Goal: Task Accomplishment & Management: Manage account settings

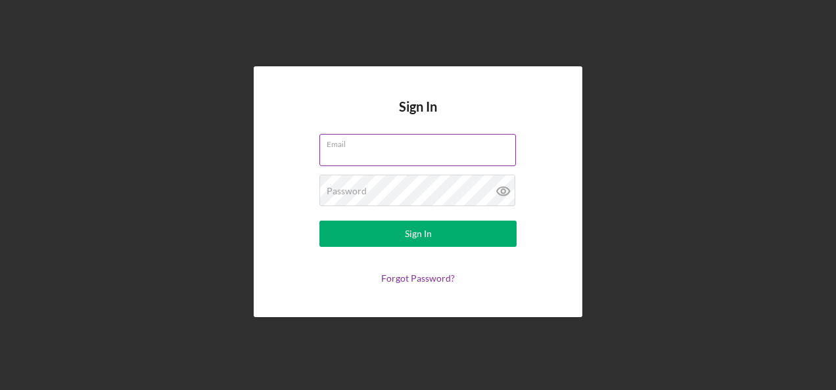
click at [342, 151] on input "Email" at bounding box center [417, 150] width 196 height 32
type input "[PERSON_NAME][EMAIL_ADDRESS][PERSON_NAME][DOMAIN_NAME]"
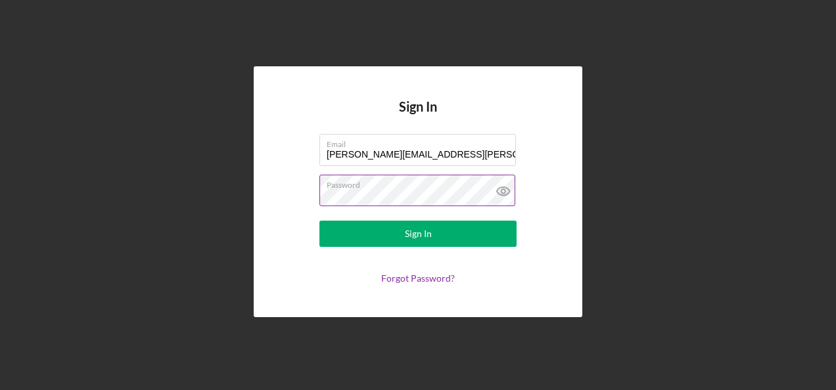
click at [319, 221] on button "Sign In" at bounding box center [417, 234] width 197 height 26
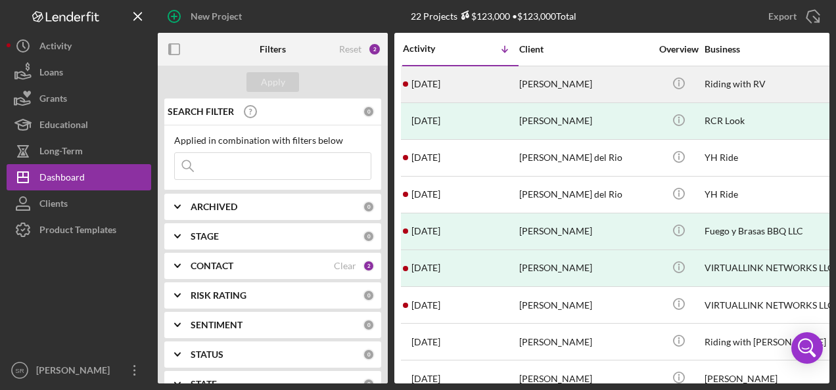
click at [480, 89] on div "[DATE] [PERSON_NAME]" at bounding box center [460, 84] width 115 height 35
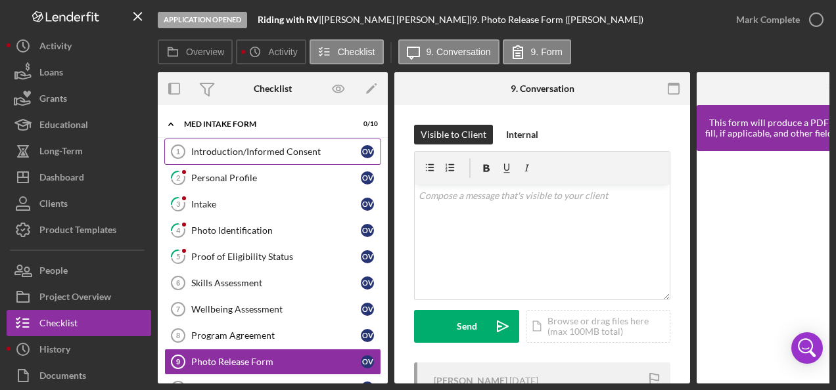
click at [238, 148] on div "Introduction/Informed Consent" at bounding box center [276, 152] width 170 height 11
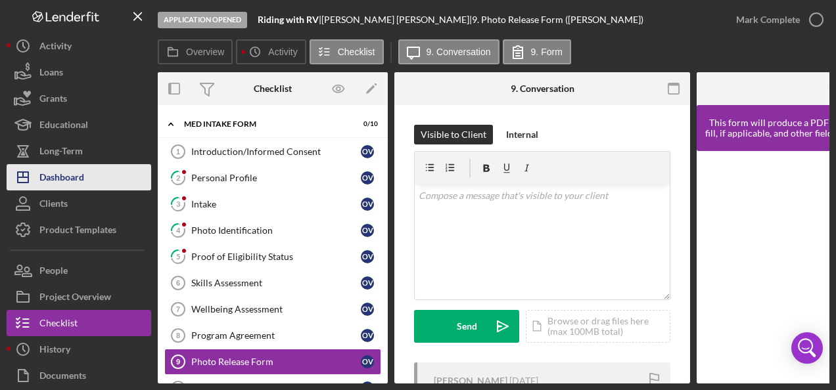
click at [63, 181] on div "Dashboard" at bounding box center [61, 179] width 45 height 30
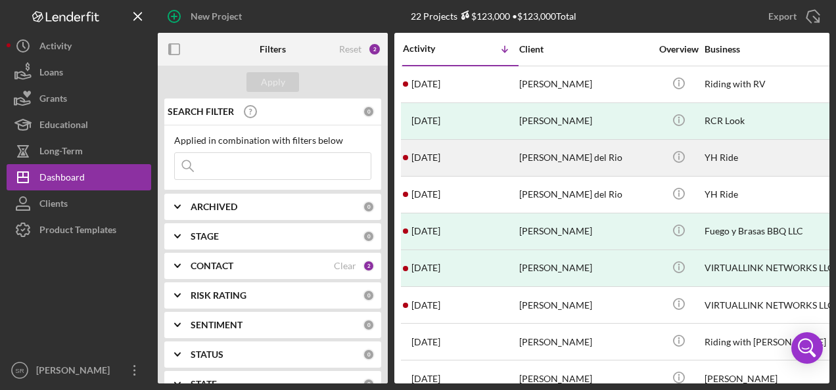
click at [526, 162] on div "[PERSON_NAME] del Rio" at bounding box center [584, 158] width 131 height 35
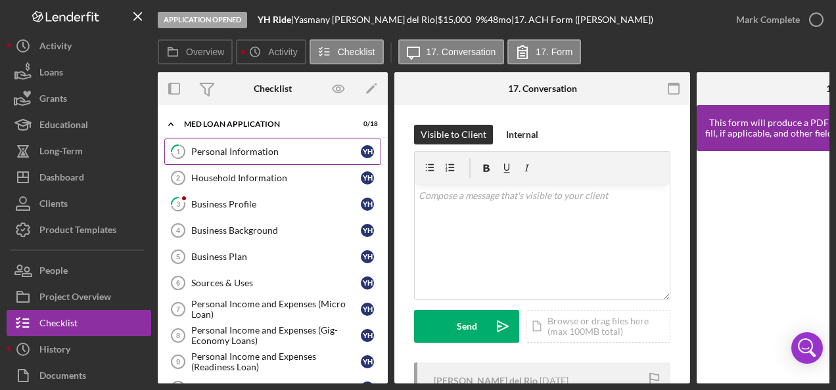
click at [238, 145] on link "1 Personal Information Y H" at bounding box center [272, 152] width 217 height 26
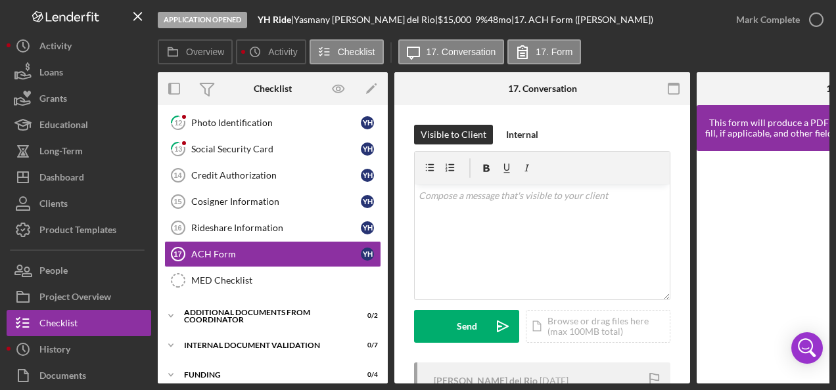
scroll to position [322, 0]
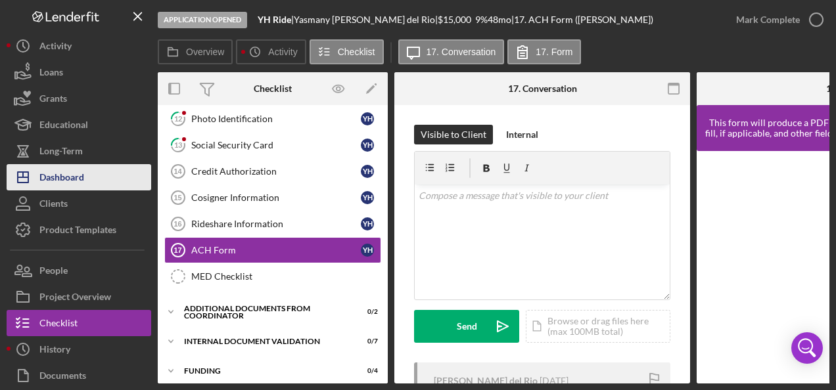
click at [74, 176] on div "Dashboard" at bounding box center [61, 179] width 45 height 30
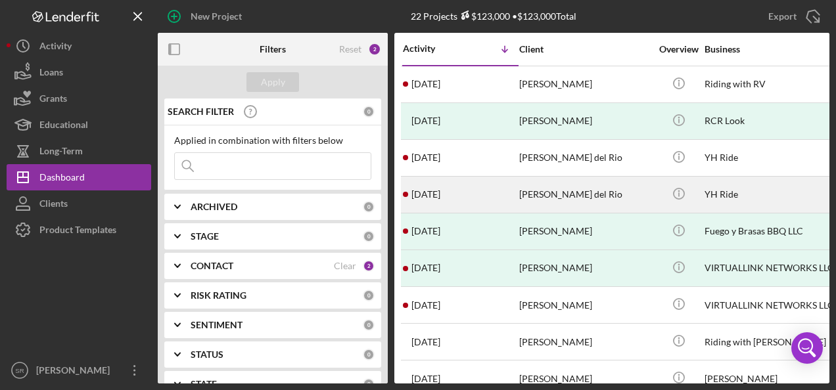
click at [631, 196] on div "[PERSON_NAME] del Rio" at bounding box center [584, 194] width 131 height 35
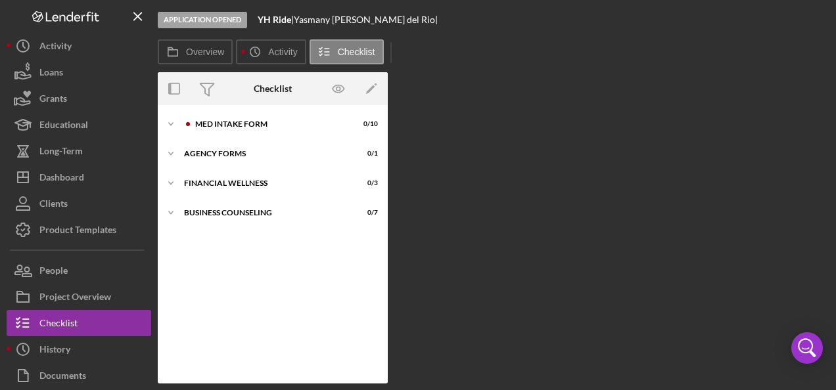
scroll to position [9, 0]
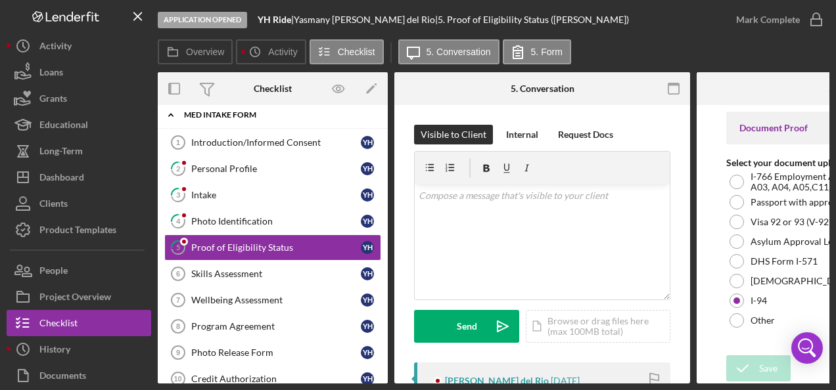
click at [250, 111] on div "MED Intake Form" at bounding box center [277, 115] width 187 height 8
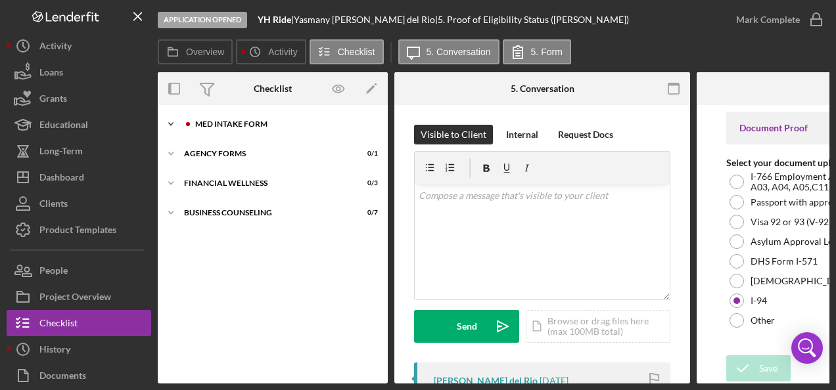
click at [240, 125] on div "MED Intake Form" at bounding box center [283, 124] width 176 height 8
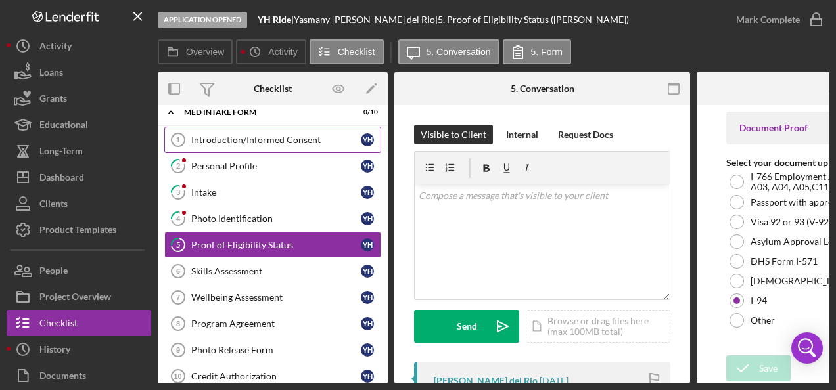
click at [230, 145] on link "Introduction/Informed Consent 1 Introduction/Informed Consent Y H" at bounding box center [272, 140] width 217 height 26
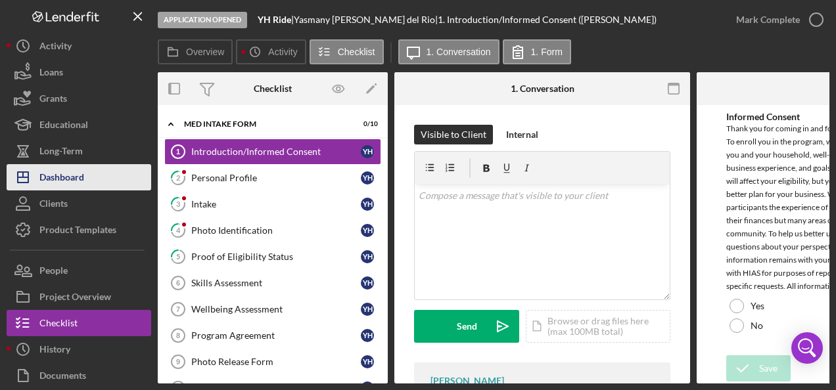
click at [74, 173] on div "Dashboard" at bounding box center [61, 179] width 45 height 30
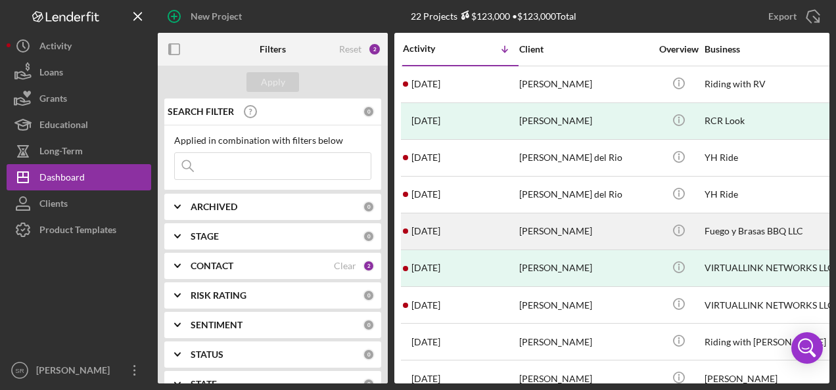
click at [464, 235] on div "[DATE] [PERSON_NAME]" at bounding box center [460, 231] width 115 height 35
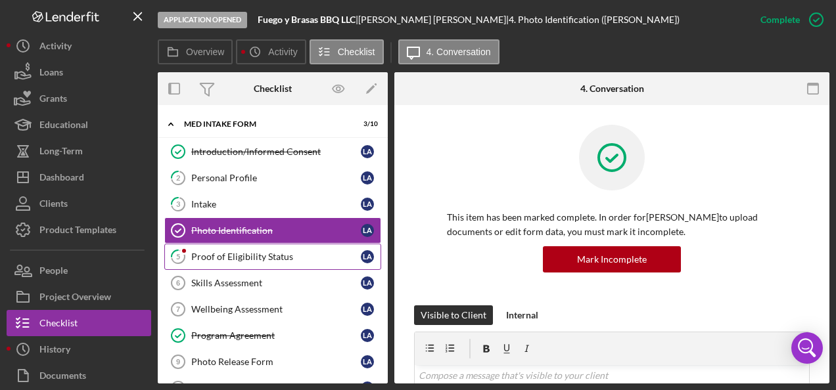
click at [228, 254] on div "Proof of Eligibility Status" at bounding box center [276, 257] width 170 height 11
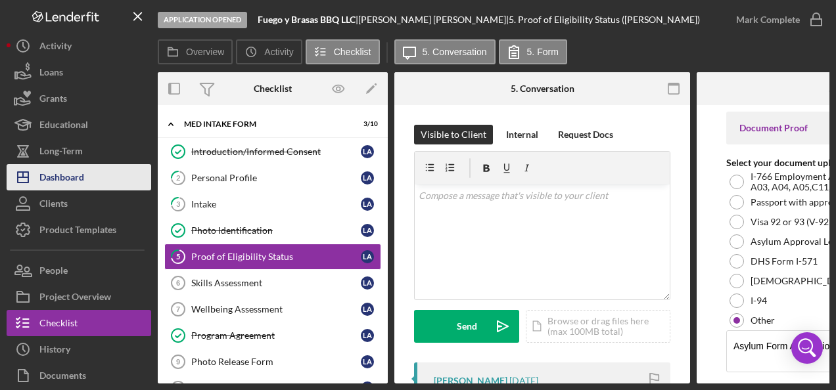
click at [76, 176] on div "Dashboard" at bounding box center [61, 179] width 45 height 30
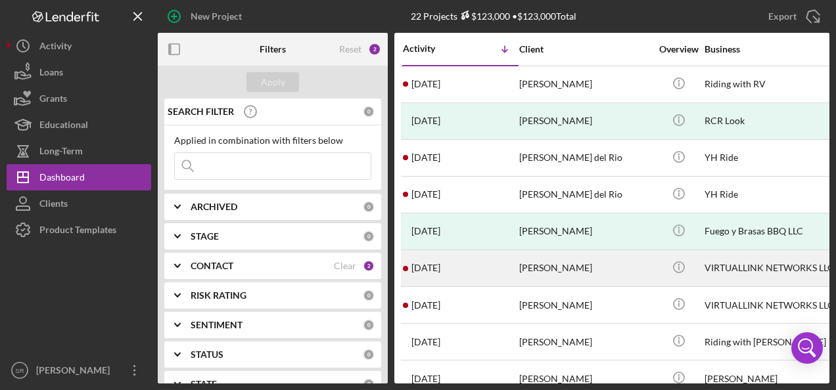
click at [531, 264] on div "[PERSON_NAME]" at bounding box center [584, 268] width 131 height 35
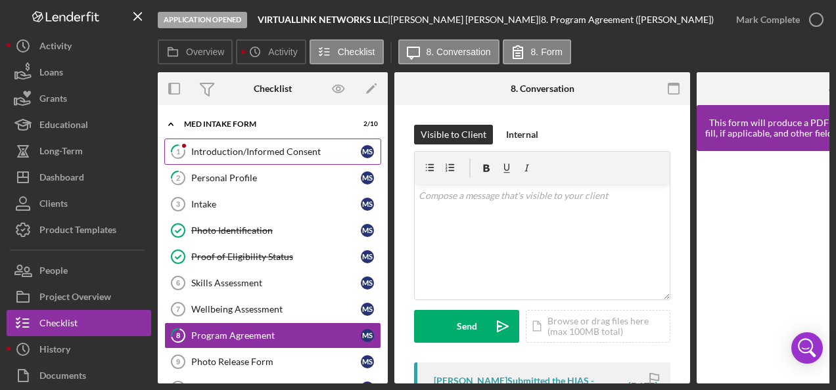
click at [273, 149] on div "Introduction/Informed Consent" at bounding box center [276, 152] width 170 height 11
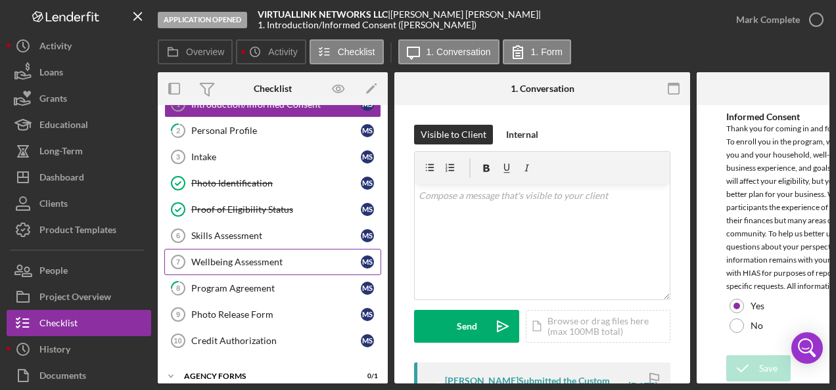
scroll to position [66, 0]
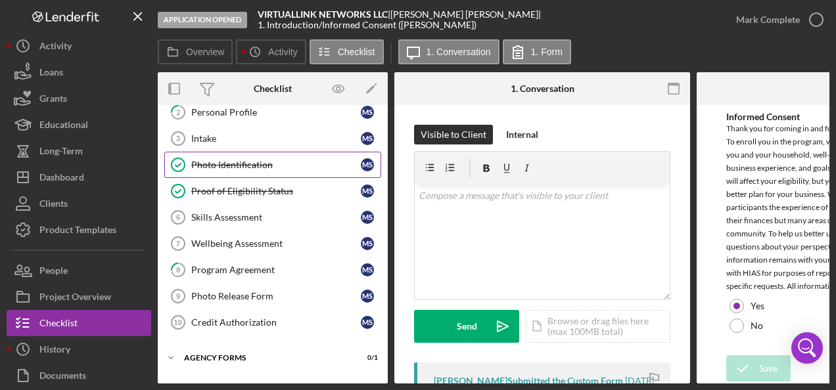
click at [263, 170] on link "Photo Identification Photo Identification M S" at bounding box center [272, 165] width 217 height 26
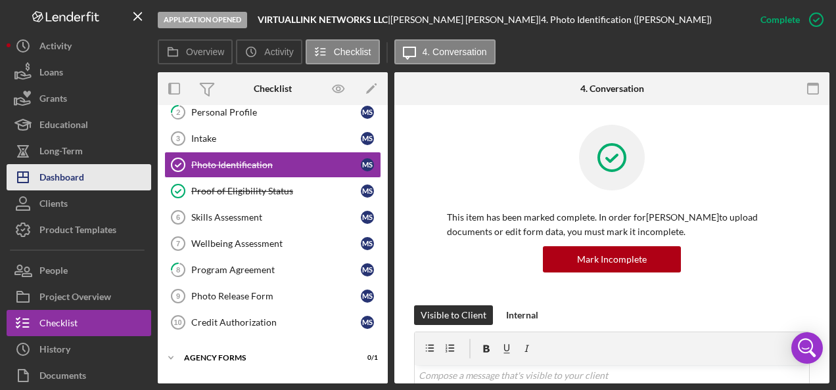
click at [74, 175] on div "Dashboard" at bounding box center [61, 179] width 45 height 30
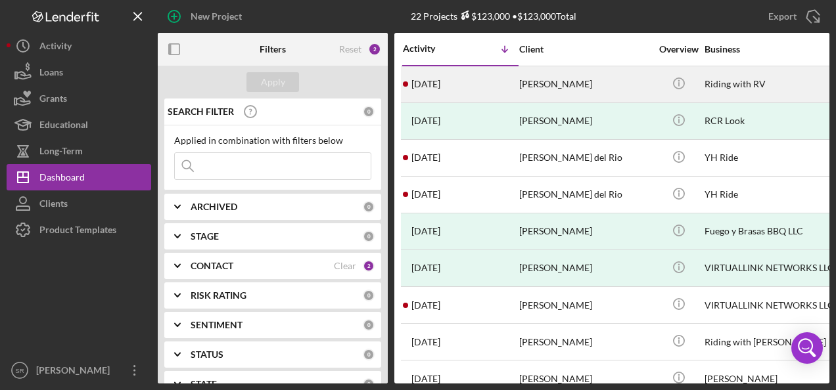
click at [440, 86] on time "[DATE]" at bounding box center [425, 84] width 29 height 11
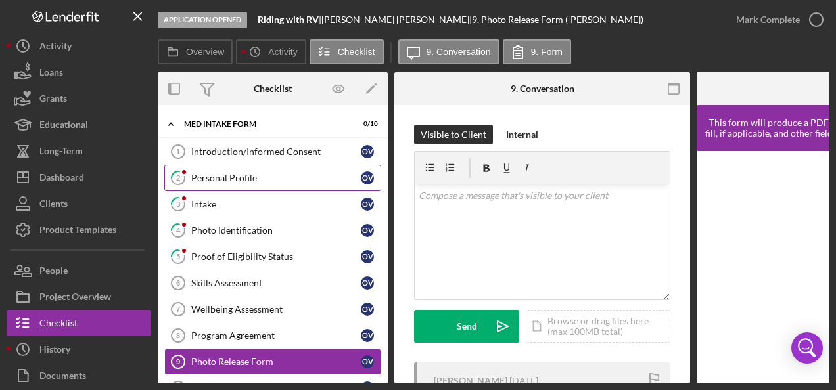
click at [214, 181] on div "Personal Profile" at bounding box center [276, 178] width 170 height 11
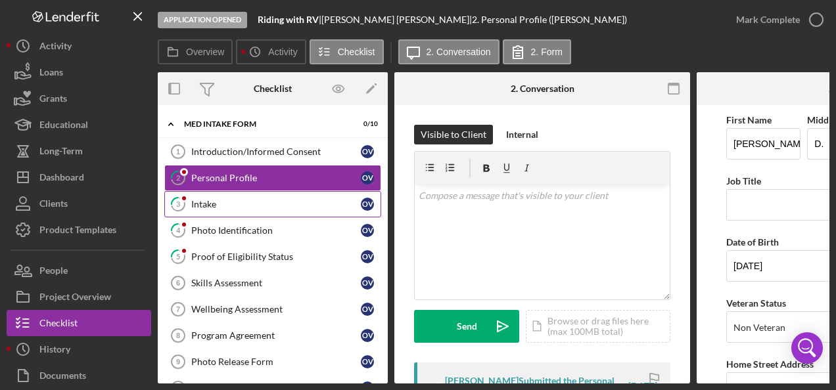
click at [217, 199] on div "Intake" at bounding box center [276, 204] width 170 height 11
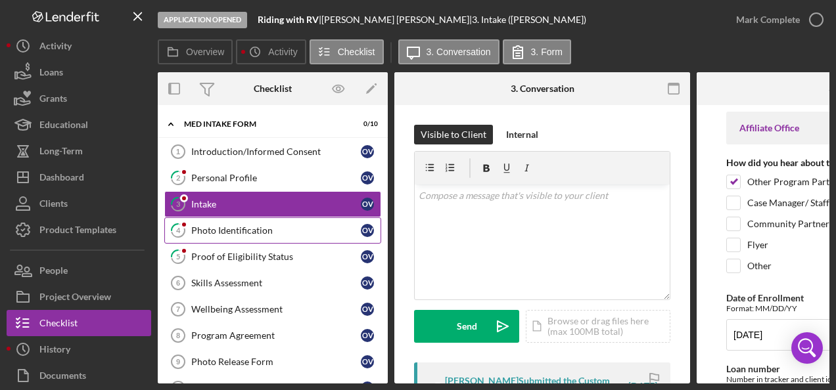
click at [212, 228] on div "Photo Identification" at bounding box center [276, 230] width 170 height 11
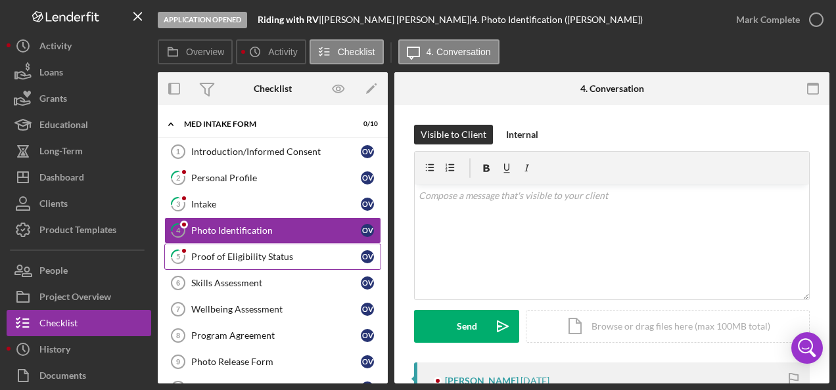
click at [210, 258] on div "Proof of Eligibility Status" at bounding box center [276, 257] width 170 height 11
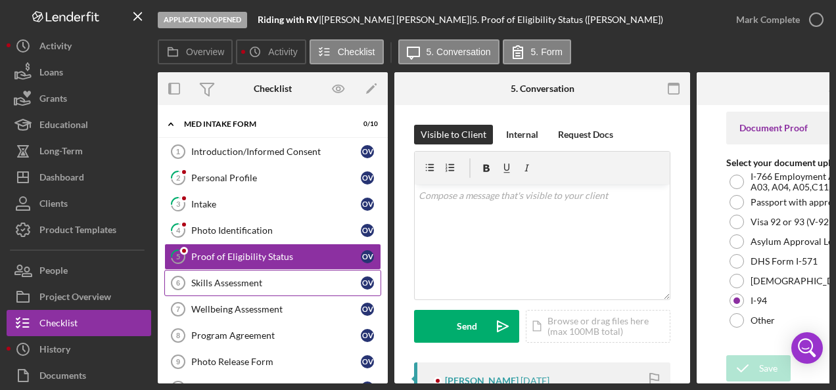
click at [249, 288] on link "Skills Assessment 6 Skills Assessment O V" at bounding box center [272, 283] width 217 height 26
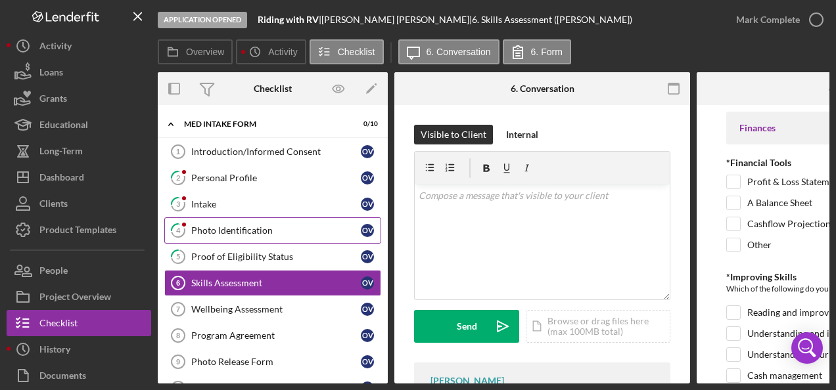
click at [231, 226] on div "Photo Identification" at bounding box center [276, 230] width 170 height 11
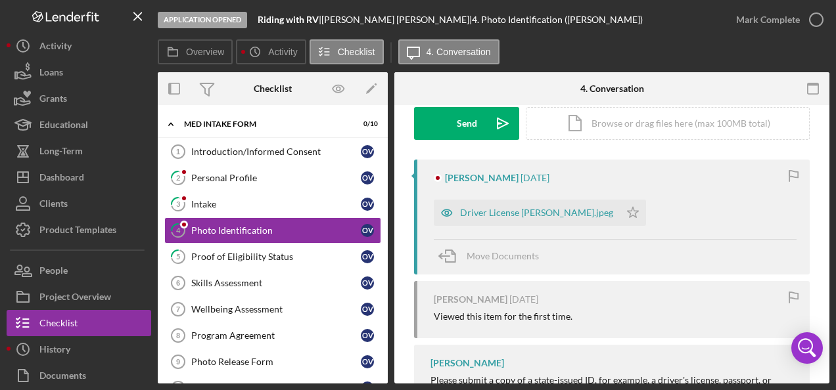
scroll to position [113, 0]
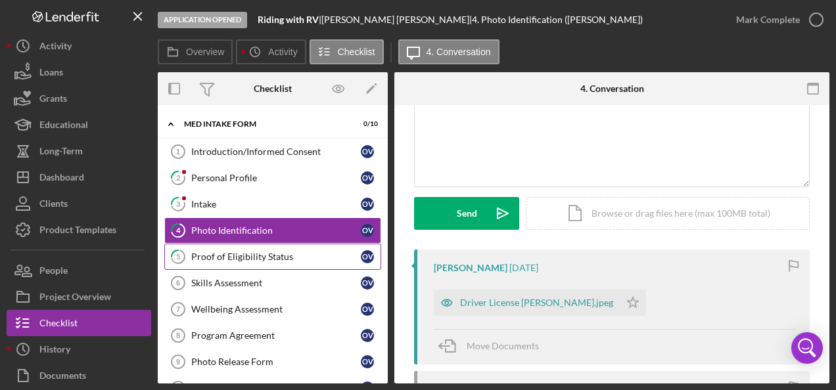
click at [270, 253] on div "Proof of Eligibility Status" at bounding box center [276, 257] width 170 height 11
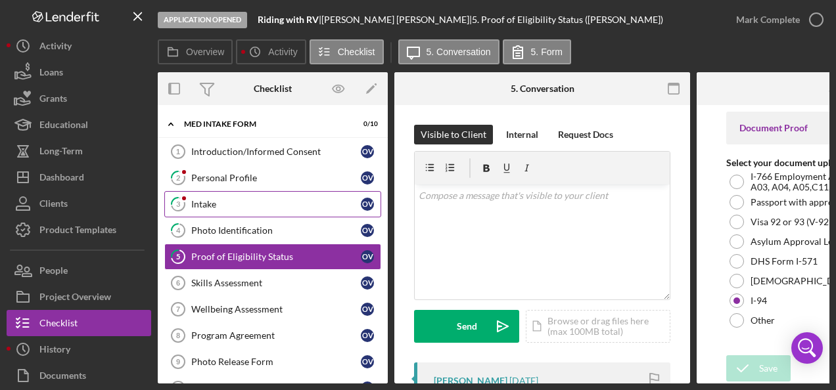
click at [225, 199] on div "Intake" at bounding box center [276, 204] width 170 height 11
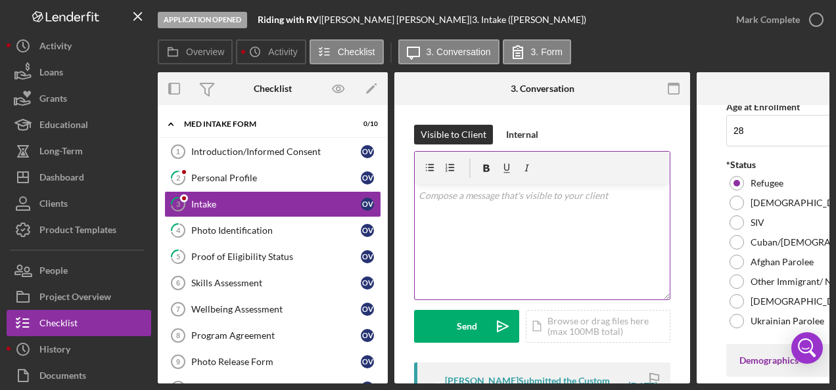
scroll to position [300, 0]
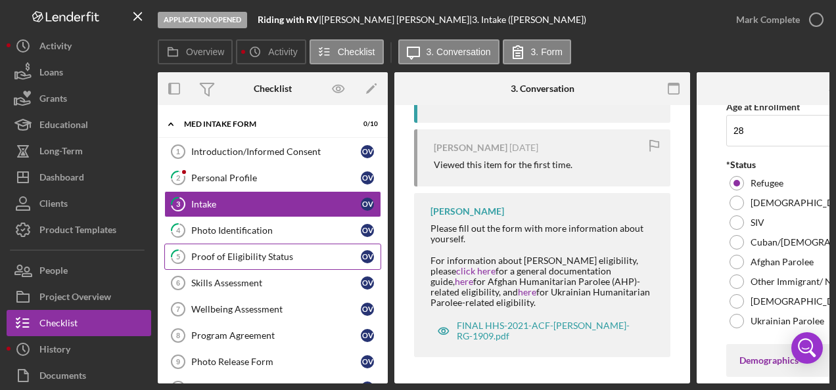
click at [271, 244] on link "5 Proof of Eligibility Status O V" at bounding box center [272, 257] width 217 height 26
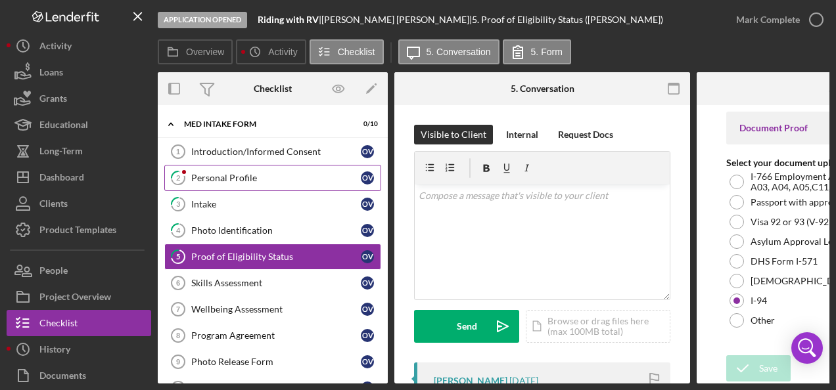
click at [209, 177] on div "Personal Profile" at bounding box center [276, 178] width 170 height 11
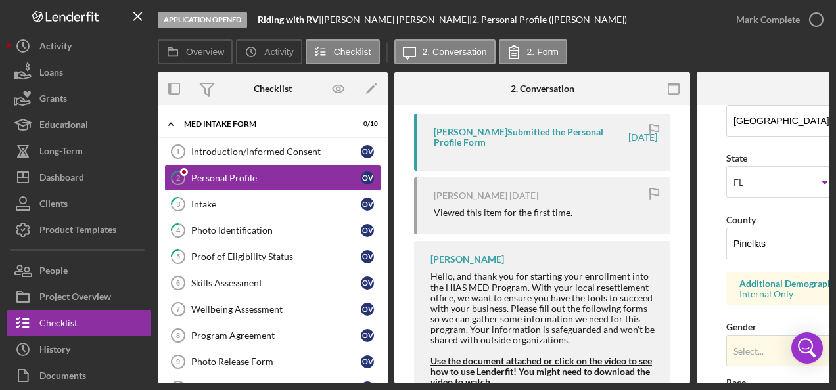
scroll to position [263, 0]
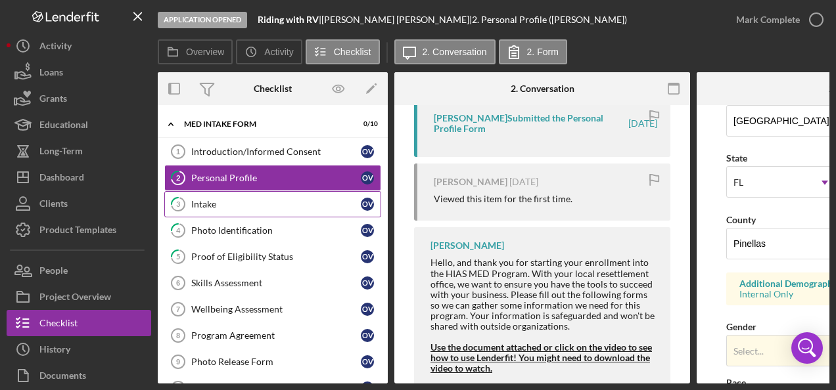
click at [225, 212] on link "3 Intake O V" at bounding box center [272, 204] width 217 height 26
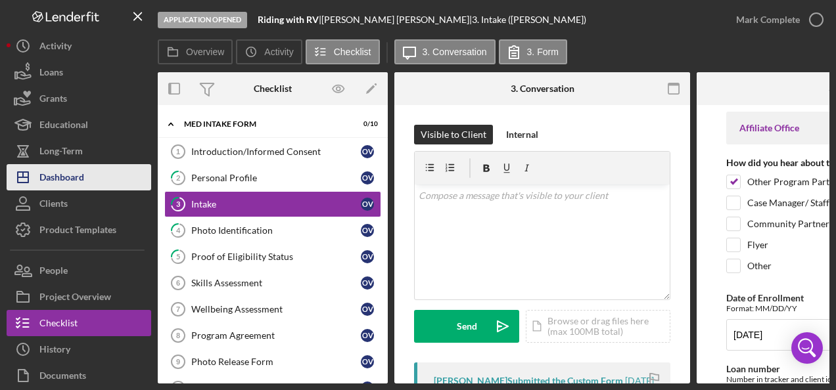
click at [58, 178] on div "Dashboard" at bounding box center [61, 179] width 45 height 30
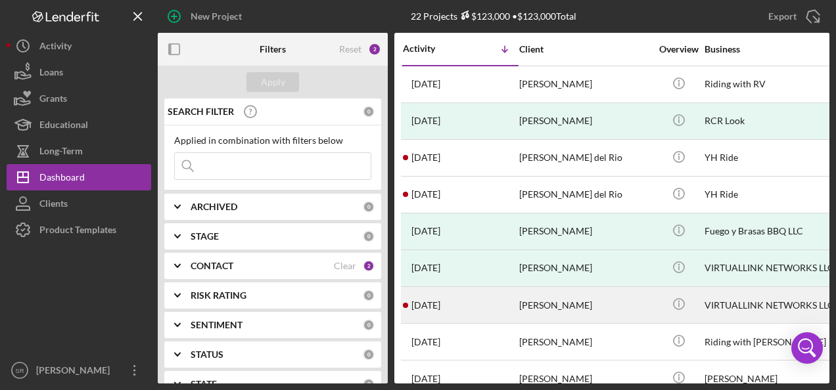
click at [449, 295] on div "[DATE] [PERSON_NAME]" at bounding box center [460, 305] width 115 height 35
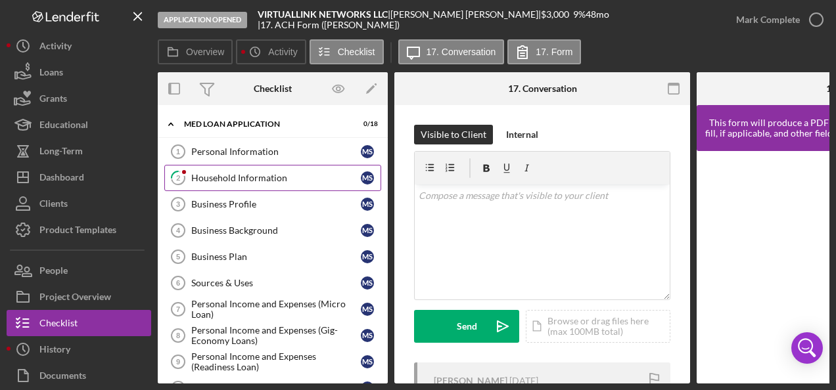
click at [223, 177] on div "Household Information" at bounding box center [276, 178] width 170 height 11
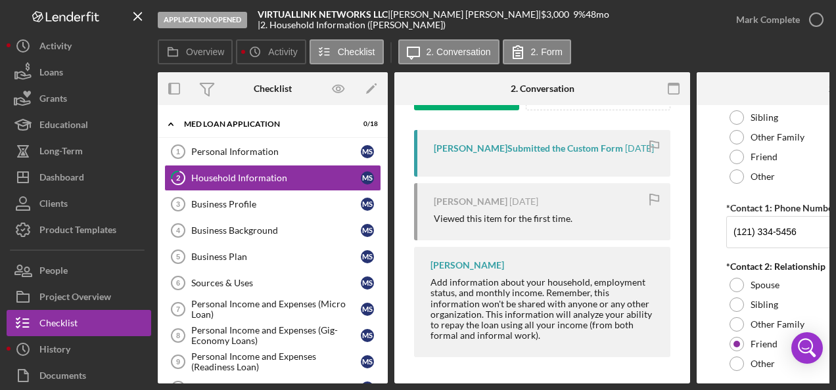
scroll to position [1760, 0]
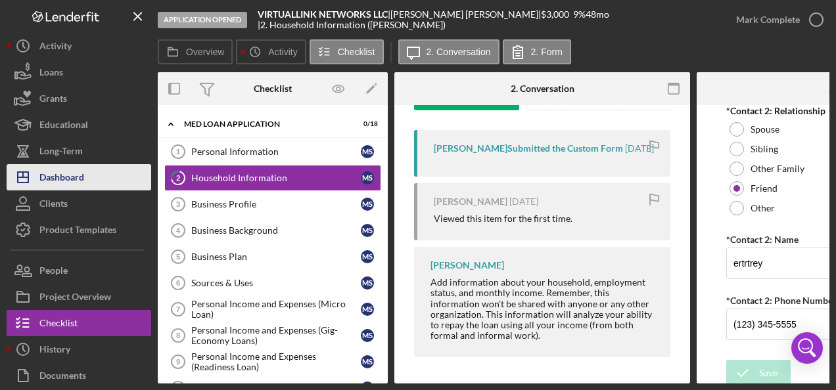
click at [60, 174] on div "Dashboard" at bounding box center [61, 179] width 45 height 30
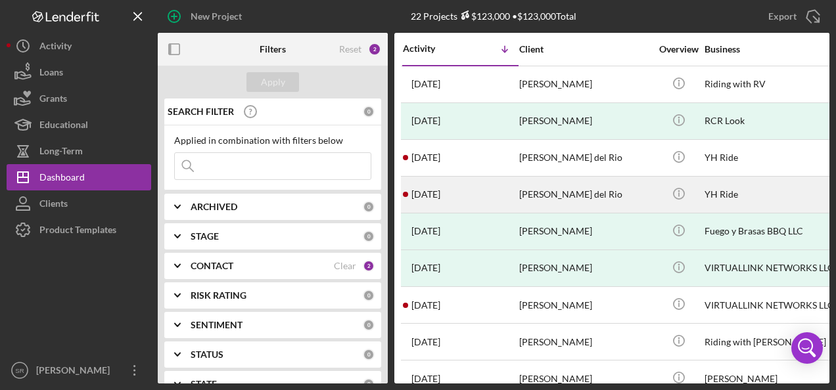
click at [456, 183] on div "[DATE] [PERSON_NAME] del Rio" at bounding box center [460, 194] width 115 height 35
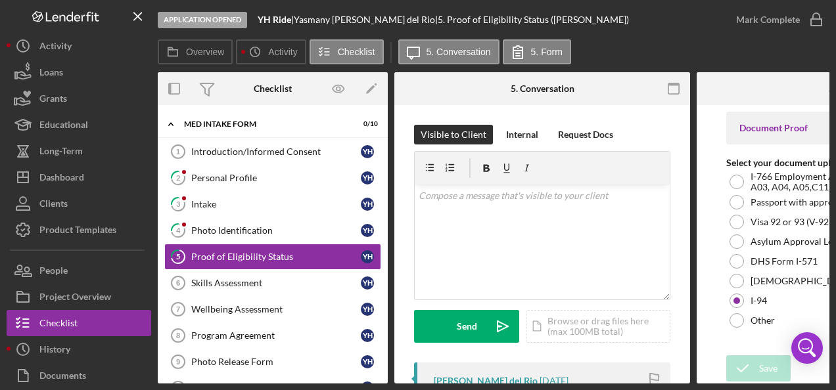
scroll to position [9, 0]
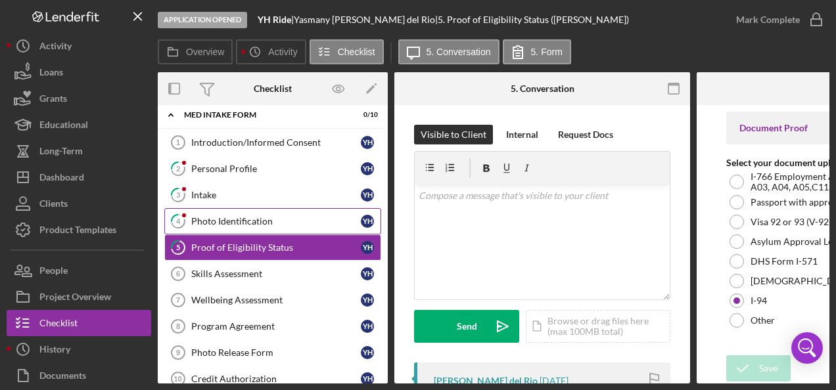
click at [229, 226] on link "4 Photo Identification Y H" at bounding box center [272, 221] width 217 height 26
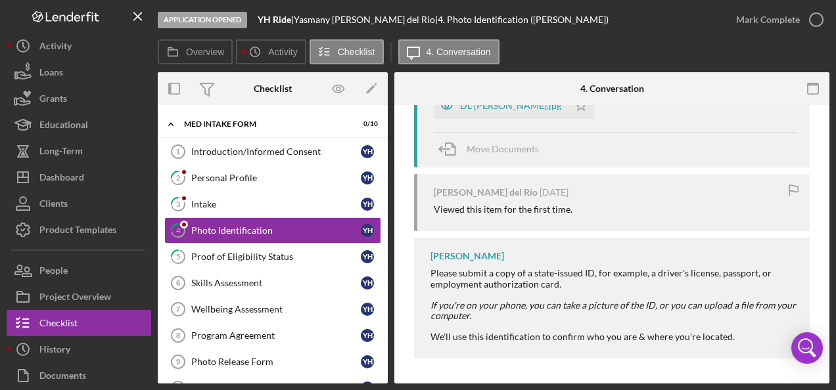
scroll to position [179, 0]
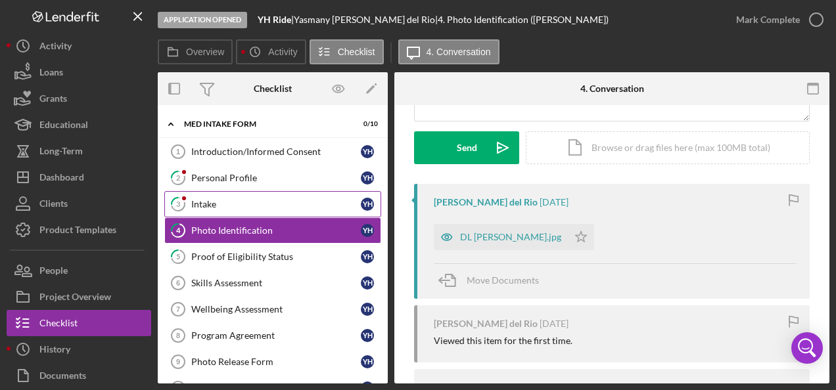
click at [258, 201] on div "Intake" at bounding box center [276, 204] width 170 height 11
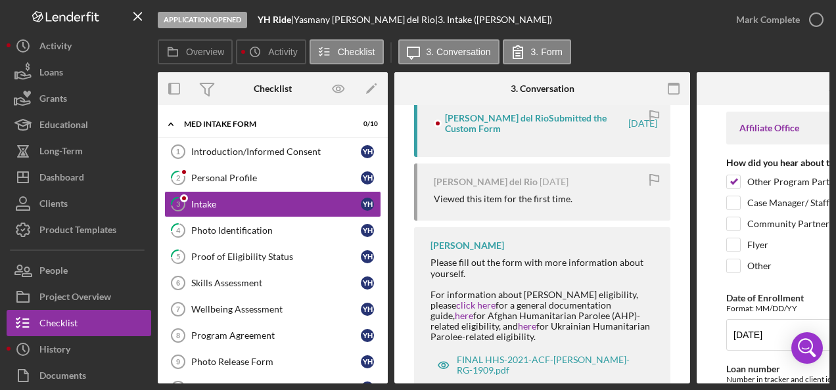
scroll to position [300, 0]
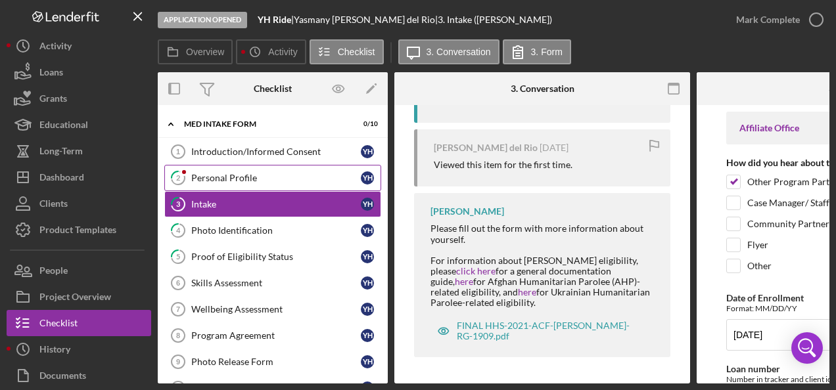
click at [280, 180] on div "Personal Profile" at bounding box center [276, 178] width 170 height 11
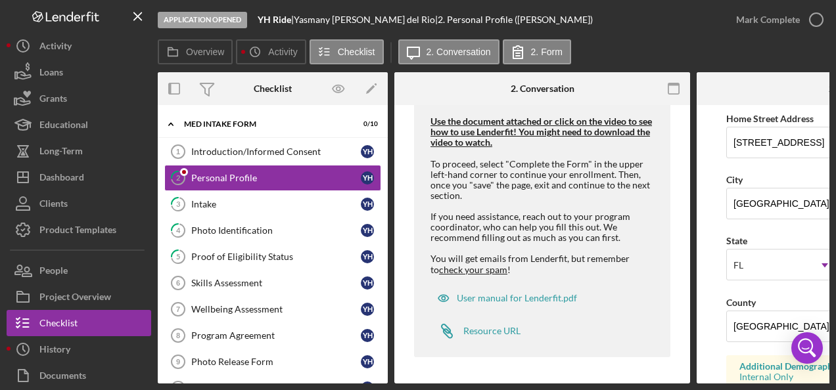
scroll to position [263, 0]
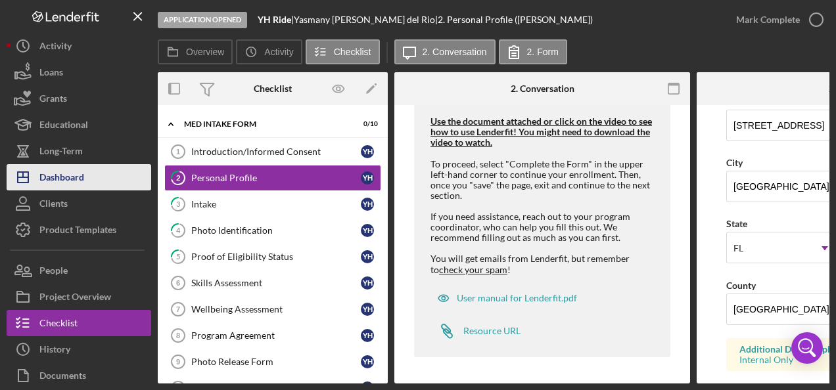
click at [80, 179] on div "Dashboard" at bounding box center [61, 179] width 45 height 30
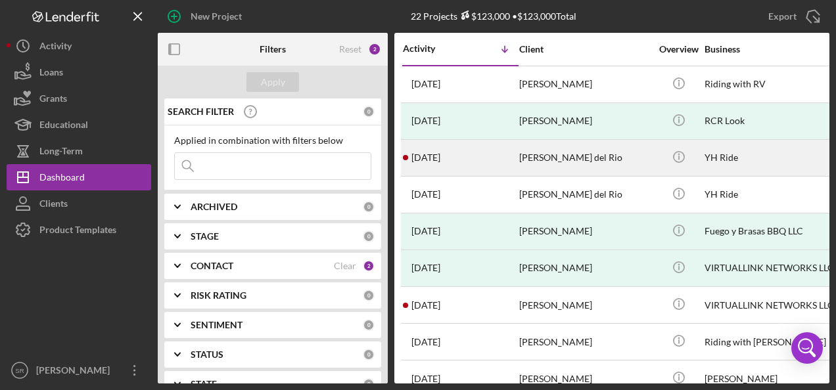
click at [502, 155] on div "[DATE] [PERSON_NAME] del Rio" at bounding box center [460, 158] width 115 height 35
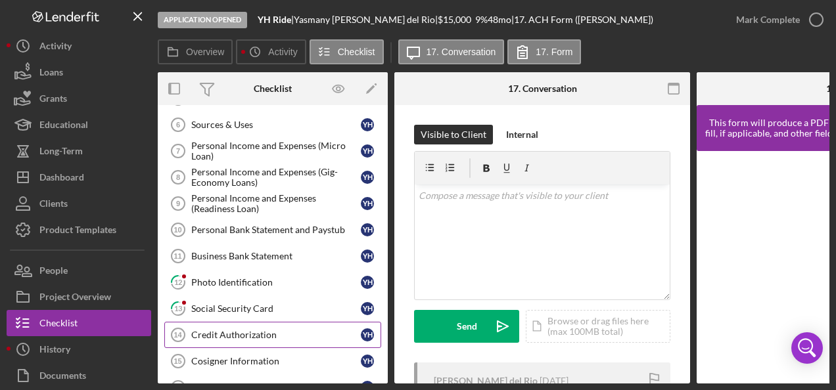
scroll to position [188, 0]
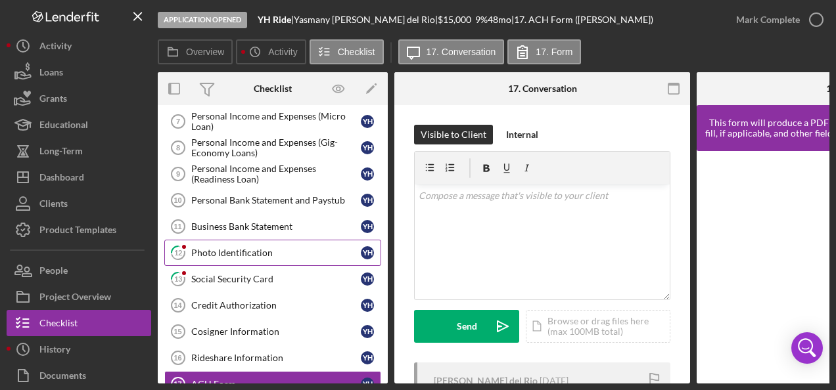
click at [242, 250] on div "Photo Identification" at bounding box center [276, 253] width 170 height 11
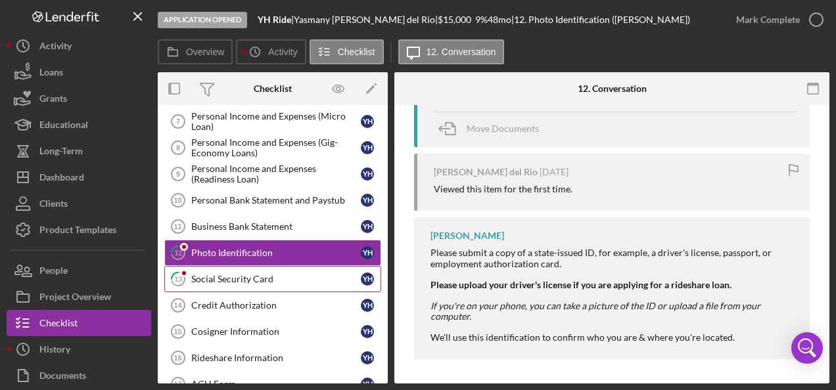
scroll to position [331, 0]
click at [296, 274] on div "Social Security Card" at bounding box center [276, 279] width 170 height 11
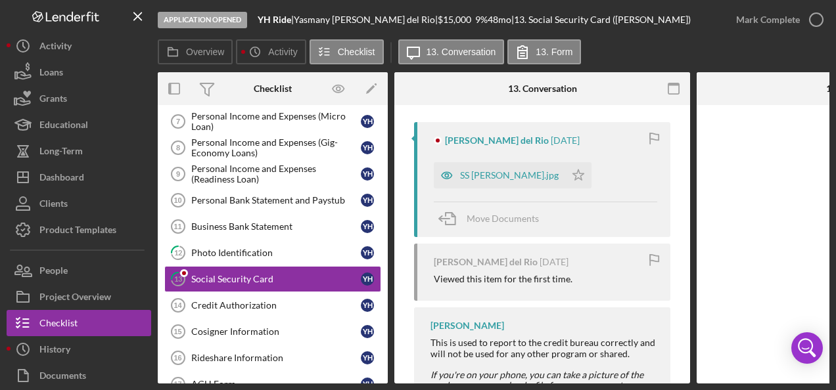
scroll to position [293, 0]
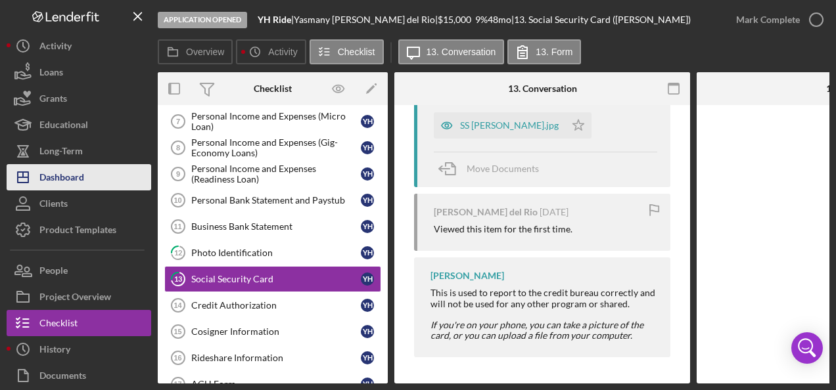
click at [79, 185] on div "Dashboard" at bounding box center [61, 179] width 45 height 30
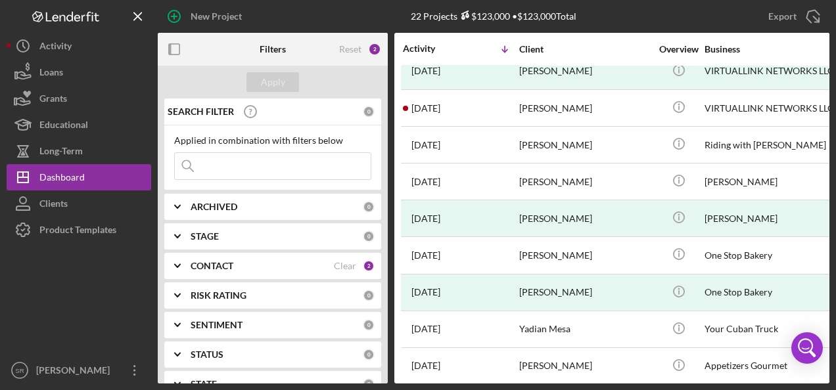
scroll to position [131, 0]
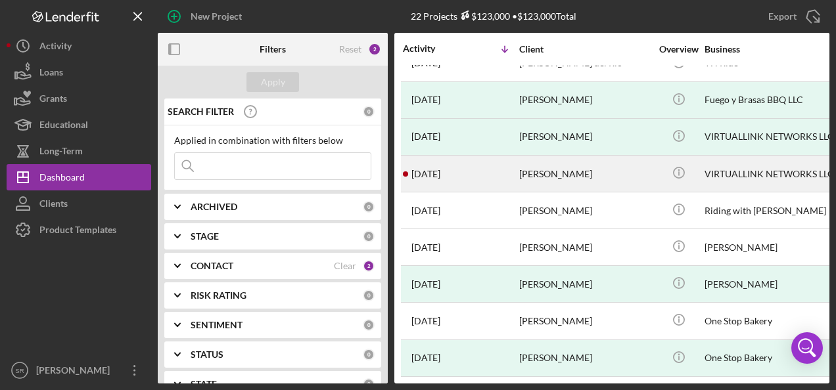
click at [540, 168] on div "[PERSON_NAME]" at bounding box center [584, 173] width 131 height 35
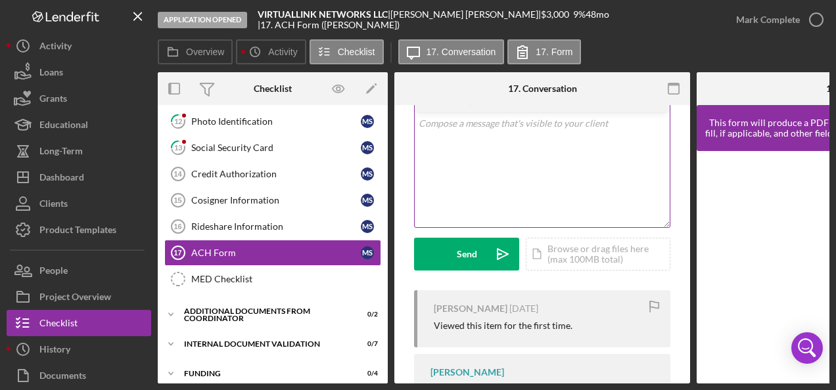
scroll to position [309, 0]
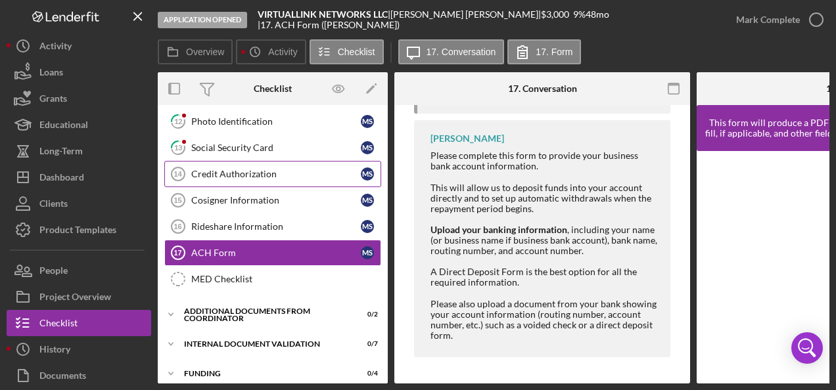
click at [263, 161] on link "Credit Authorization 14 Credit Authorization M S" at bounding box center [272, 174] width 217 height 26
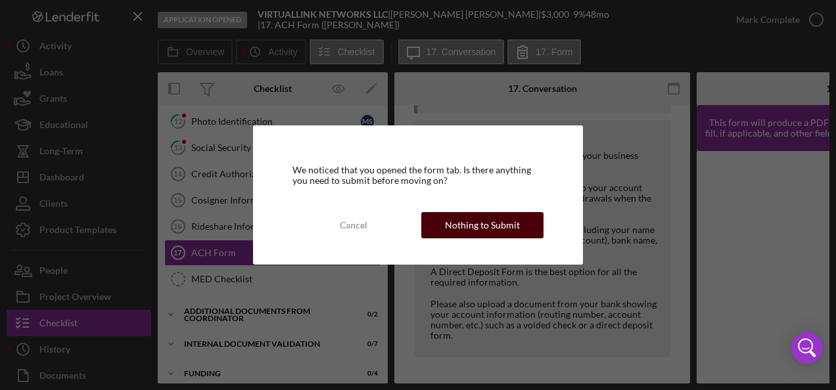
click at [440, 226] on button "Nothing to Submit" at bounding box center [482, 225] width 122 height 26
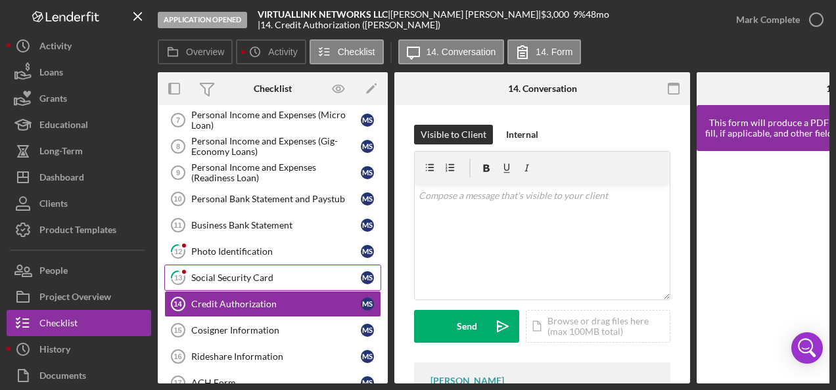
scroll to position [254, 0]
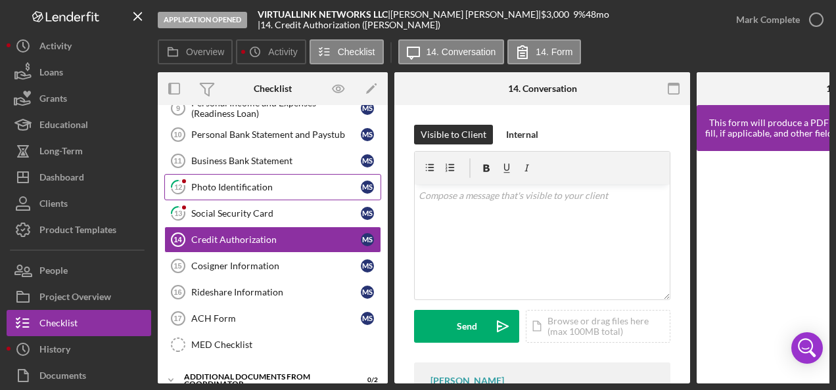
click at [231, 185] on div "Photo Identification" at bounding box center [276, 187] width 170 height 11
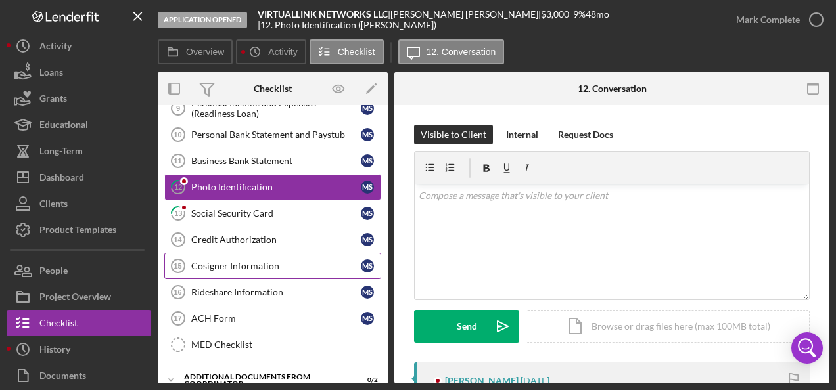
click at [243, 253] on link "Cosigner Information 15 Cosigner Information M S" at bounding box center [272, 266] width 217 height 26
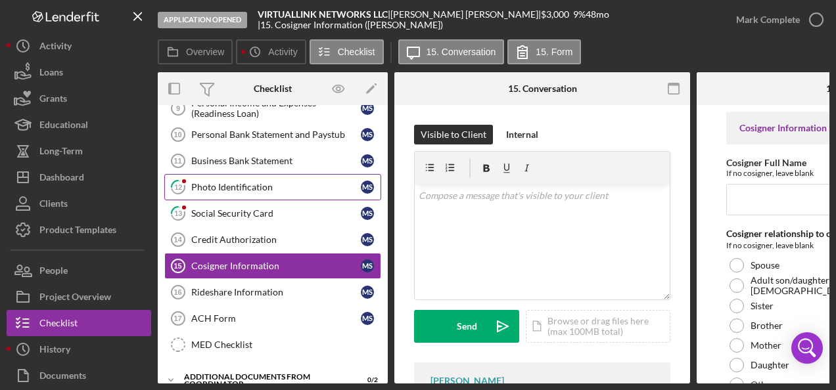
click at [238, 182] on div "Photo Identification" at bounding box center [276, 187] width 170 height 11
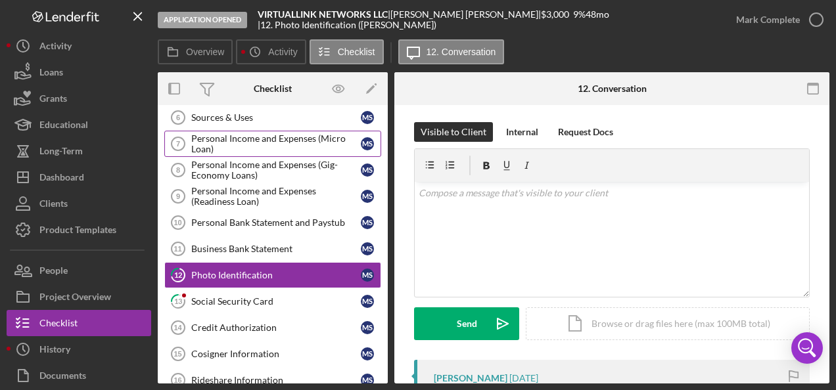
scroll to position [279, 0]
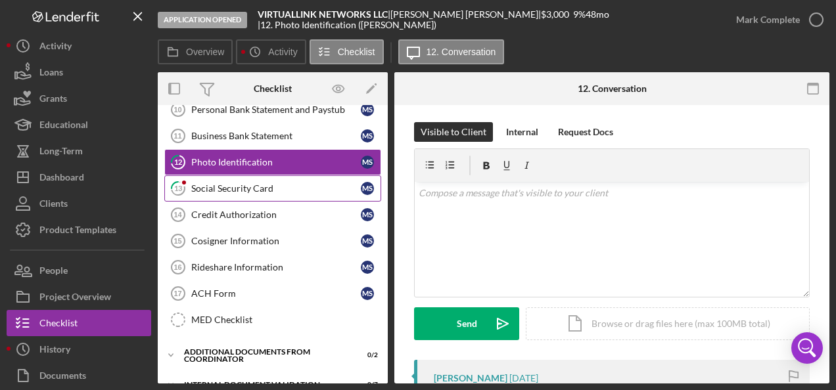
click at [250, 183] on div "Social Security Card" at bounding box center [276, 188] width 170 height 11
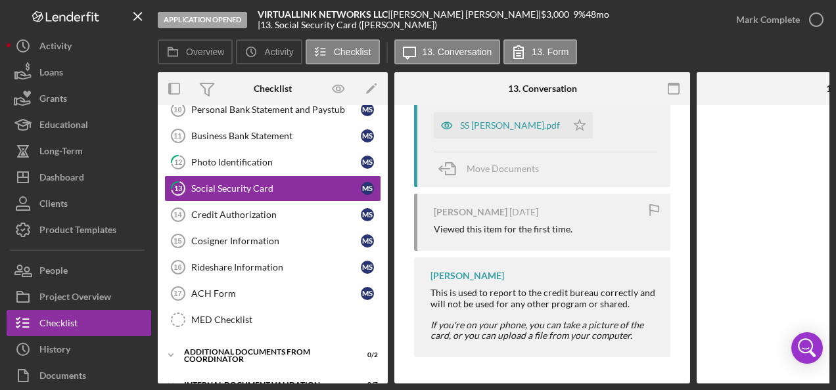
scroll to position [293, 0]
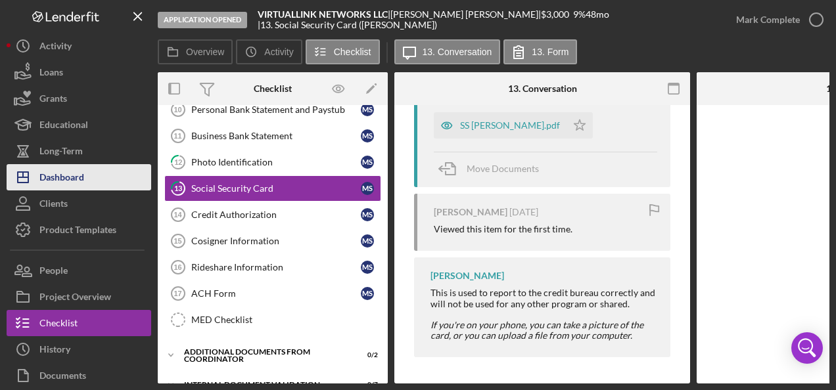
click at [68, 173] on div "Dashboard" at bounding box center [61, 179] width 45 height 30
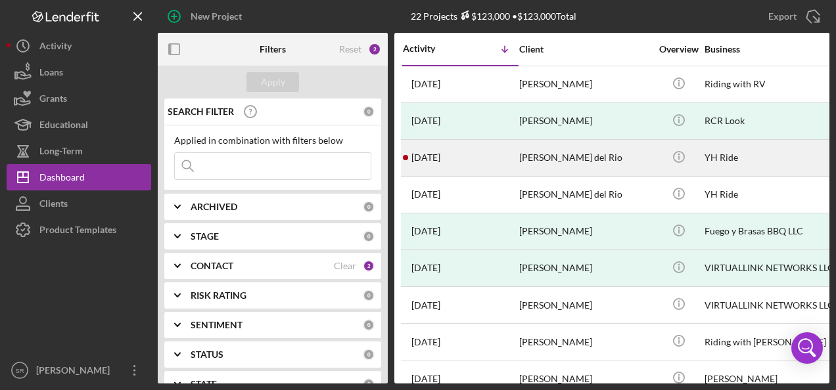
click at [487, 156] on div "[DATE] [PERSON_NAME] del Rio" at bounding box center [460, 158] width 115 height 35
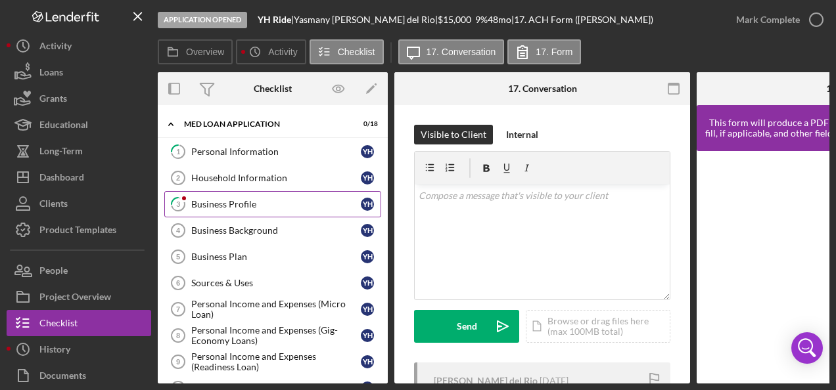
click at [230, 196] on link "3 Business Profile Y H" at bounding box center [272, 204] width 217 height 26
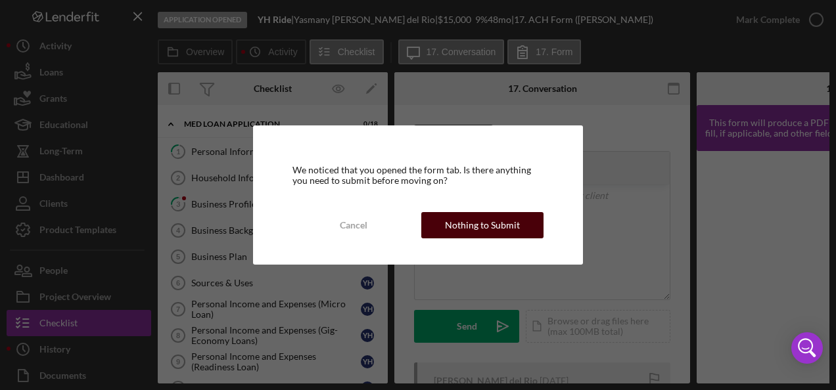
click at [451, 222] on div "Nothing to Submit" at bounding box center [482, 225] width 75 height 26
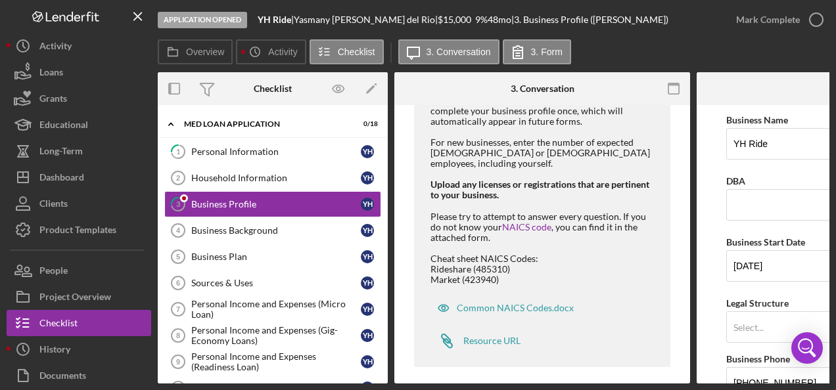
scroll to position [428, 0]
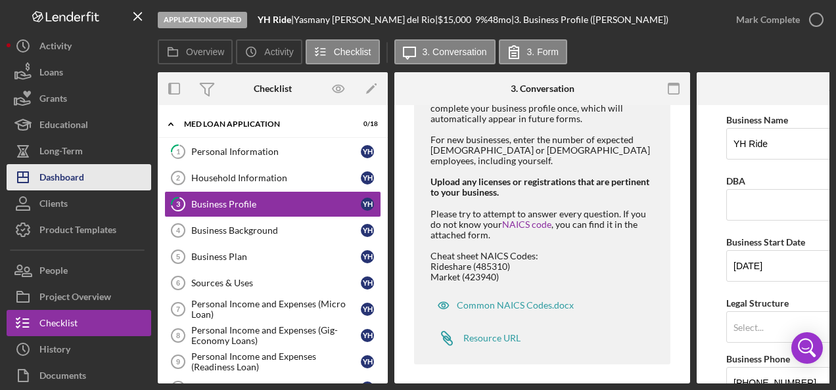
click at [77, 175] on div "Dashboard" at bounding box center [61, 179] width 45 height 30
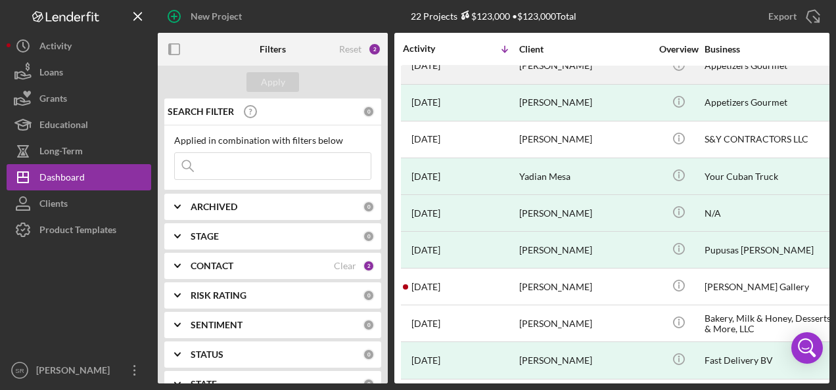
scroll to position [500, 0]
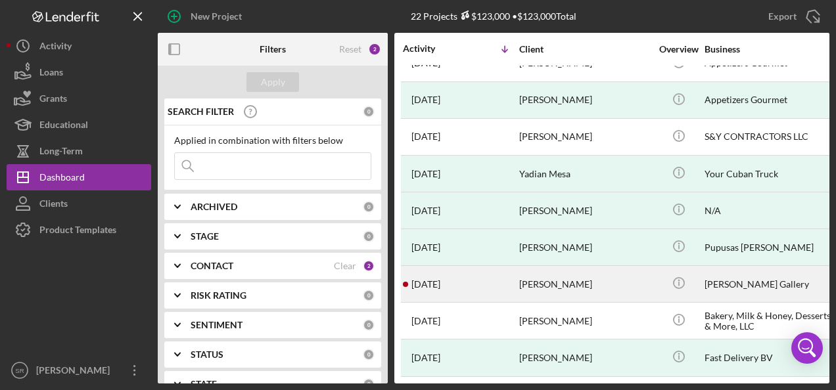
click at [541, 278] on div "[PERSON_NAME]" at bounding box center [584, 284] width 131 height 35
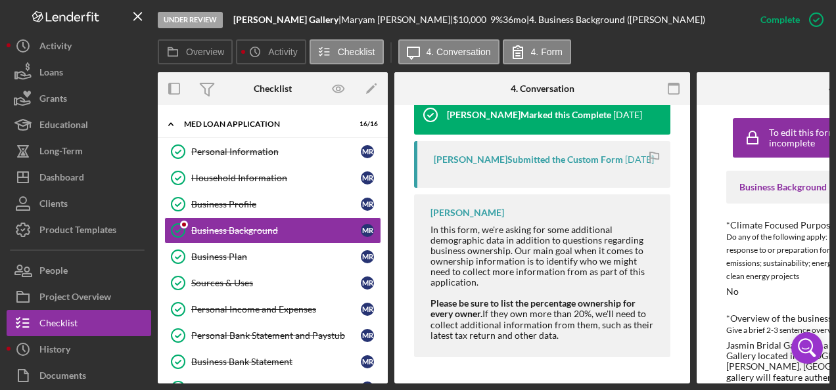
scroll to position [1036, 0]
click at [256, 256] on div "Business Plan" at bounding box center [276, 257] width 170 height 11
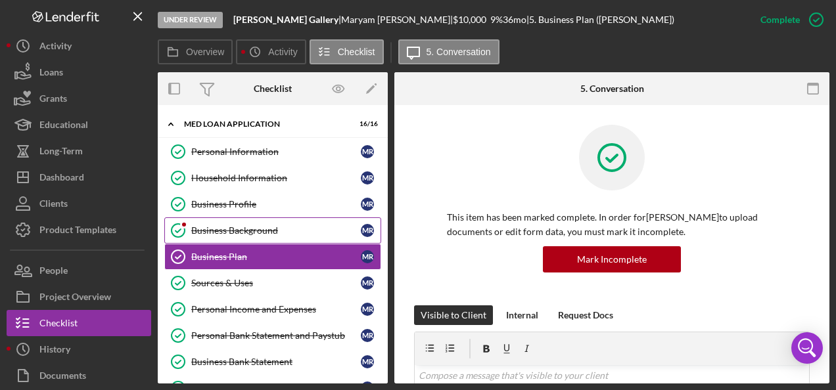
click at [283, 228] on div "Business Background" at bounding box center [276, 230] width 170 height 11
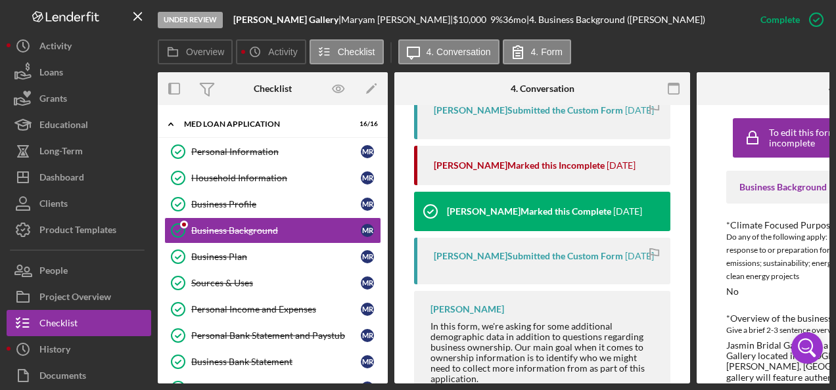
scroll to position [839, 0]
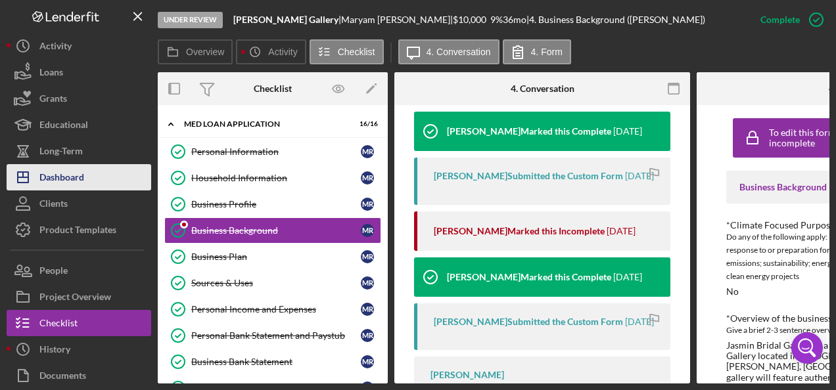
click at [74, 175] on div "Dashboard" at bounding box center [61, 179] width 45 height 30
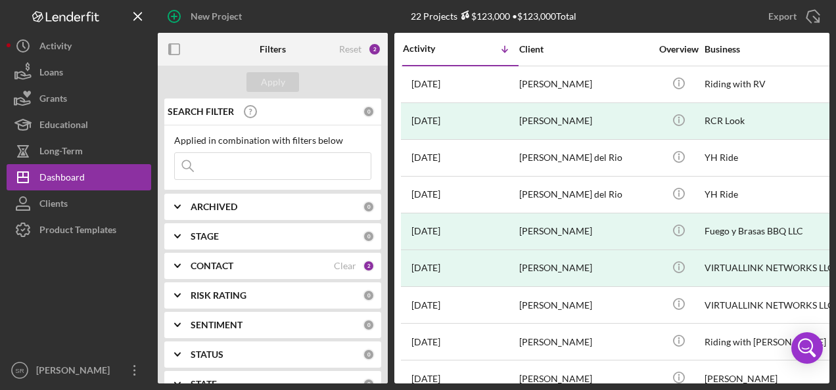
click at [252, 263] on div "CONTACT" at bounding box center [262, 266] width 143 height 11
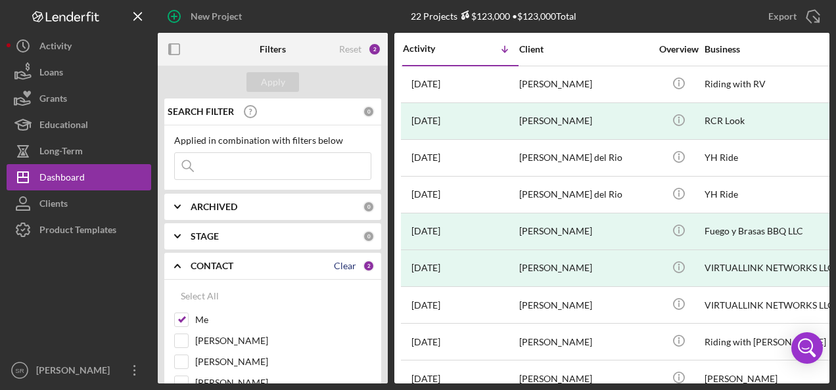
click at [340, 266] on div "Clear" at bounding box center [345, 266] width 22 height 11
checkbox input "false"
click at [188, 318] on div at bounding box center [181, 320] width 14 height 14
click at [185, 317] on input "Me" at bounding box center [181, 319] width 13 height 13
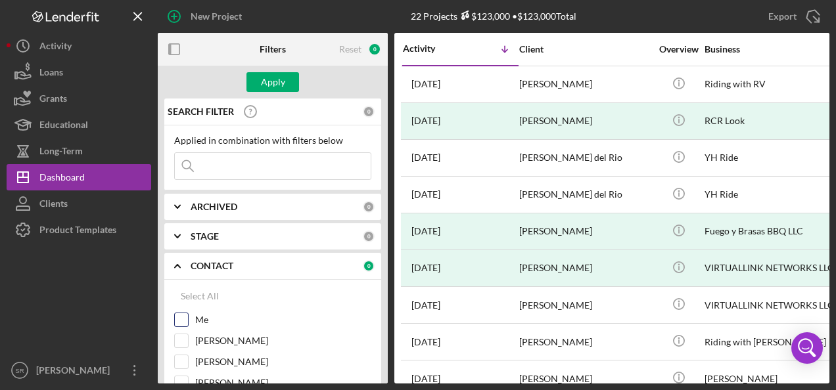
checkbox input "true"
click at [279, 74] on div "Apply" at bounding box center [273, 82] width 24 height 20
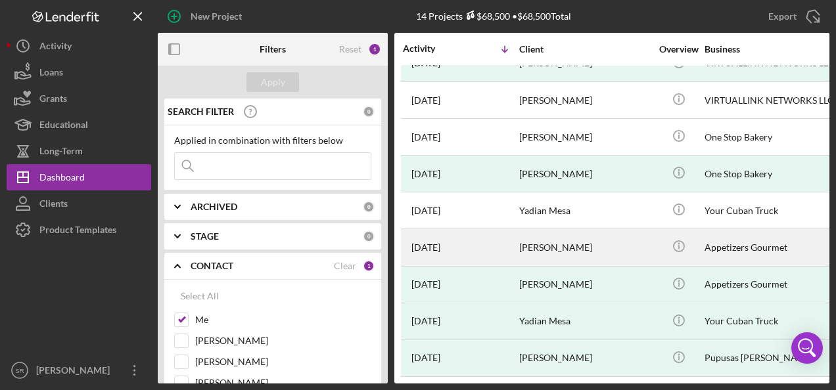
scroll to position [208, 0]
